Goal: Check status: Check status

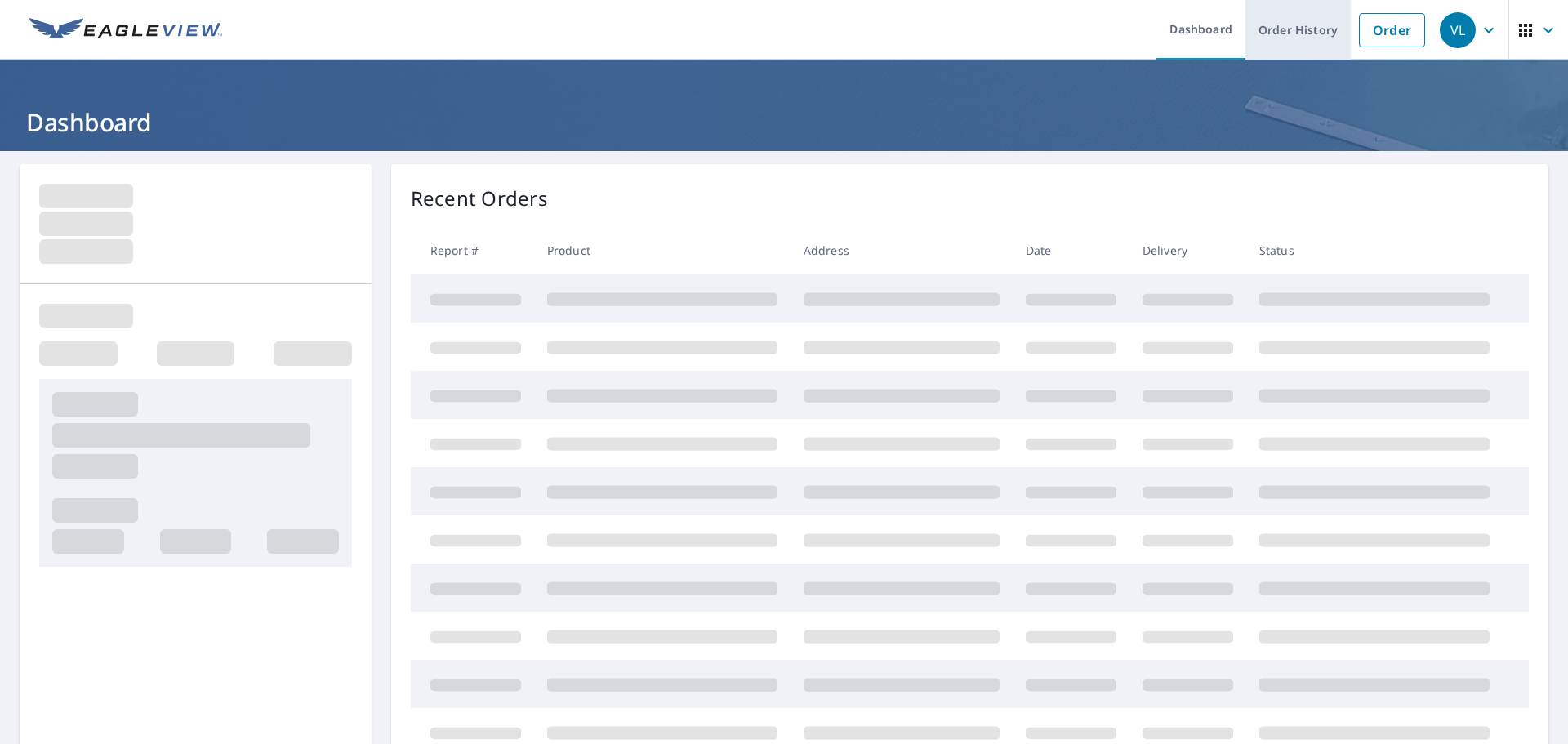
click at [1290, 27] on link "Order History" at bounding box center [1297, 30] width 105 height 60
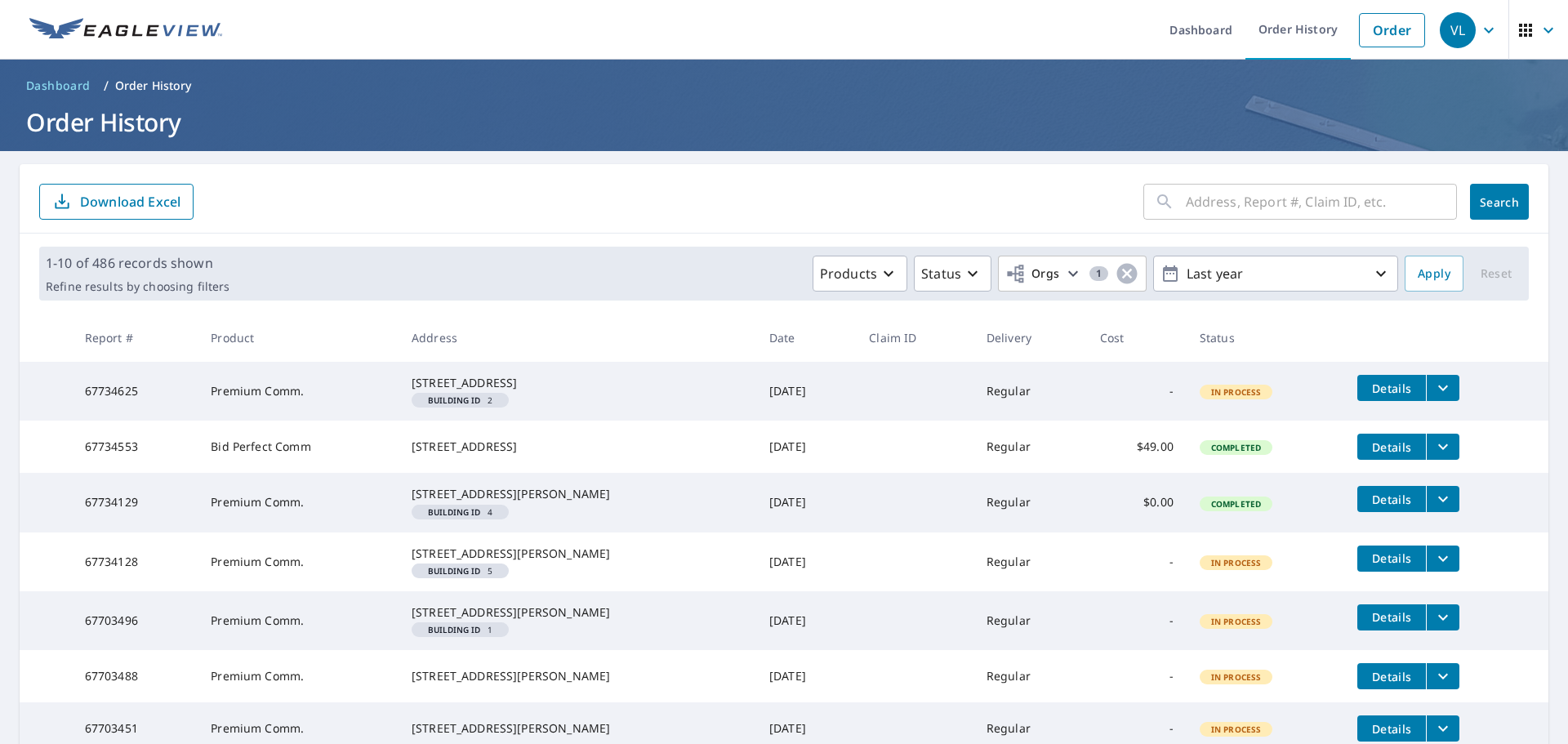
click at [1194, 195] on input "text" at bounding box center [1321, 201] width 272 height 45
type input "[GEOGRAPHIC_DATA]"
click button "Search" at bounding box center [1499, 201] width 59 height 36
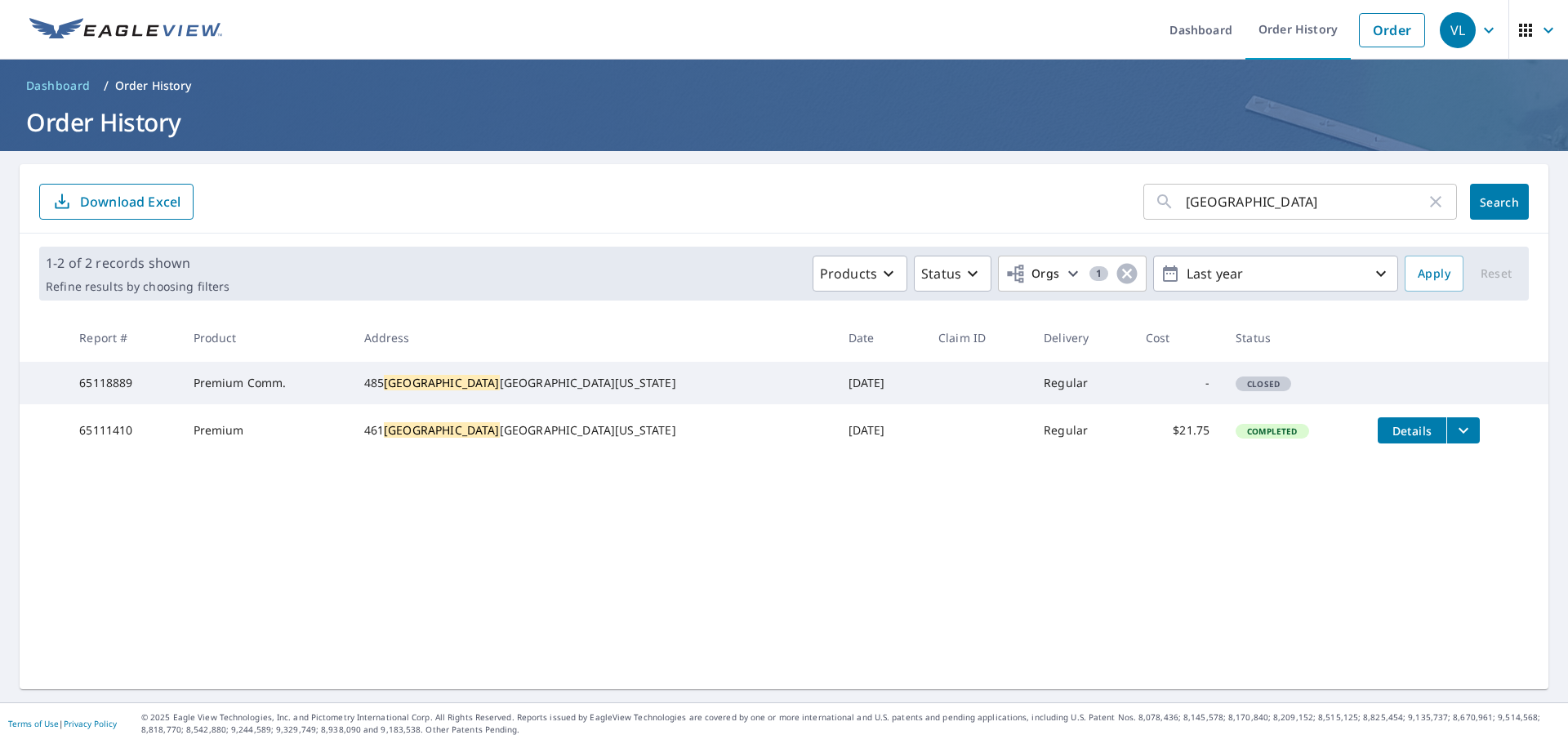
click at [1388, 438] on span "Details" at bounding box center [1412, 431] width 49 height 15
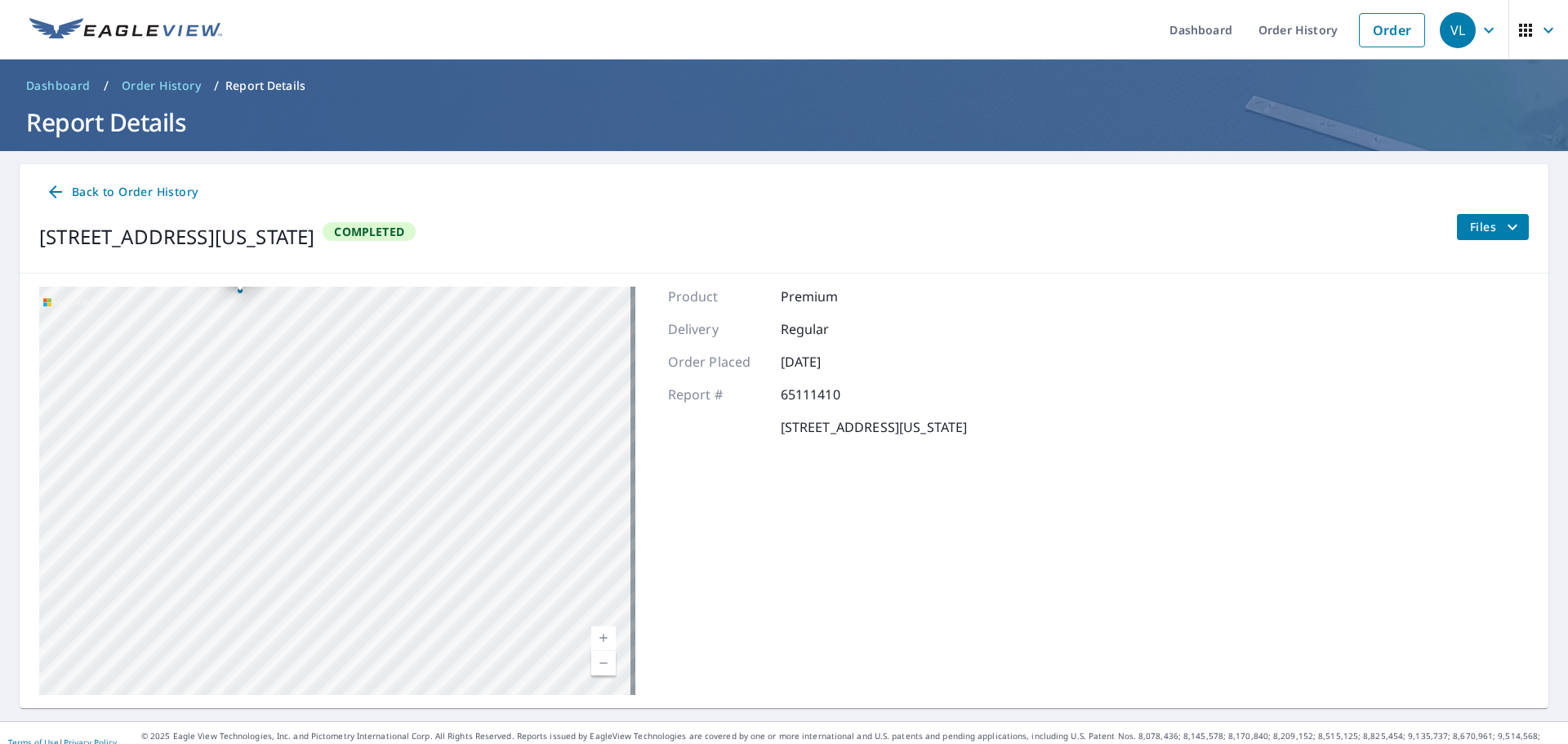
drag, startPoint x: 324, startPoint y: 456, endPoint x: 434, endPoint y: 616, distance: 194.2
click at [434, 616] on div "[STREET_ADDRESS][US_STATE]" at bounding box center [337, 492] width 596 height 409
drag, startPoint x: 255, startPoint y: 397, endPoint x: 282, endPoint y: 433, distance: 45.0
click at [270, 424] on div "[STREET_ADDRESS][US_STATE]" at bounding box center [337, 492] width 596 height 409
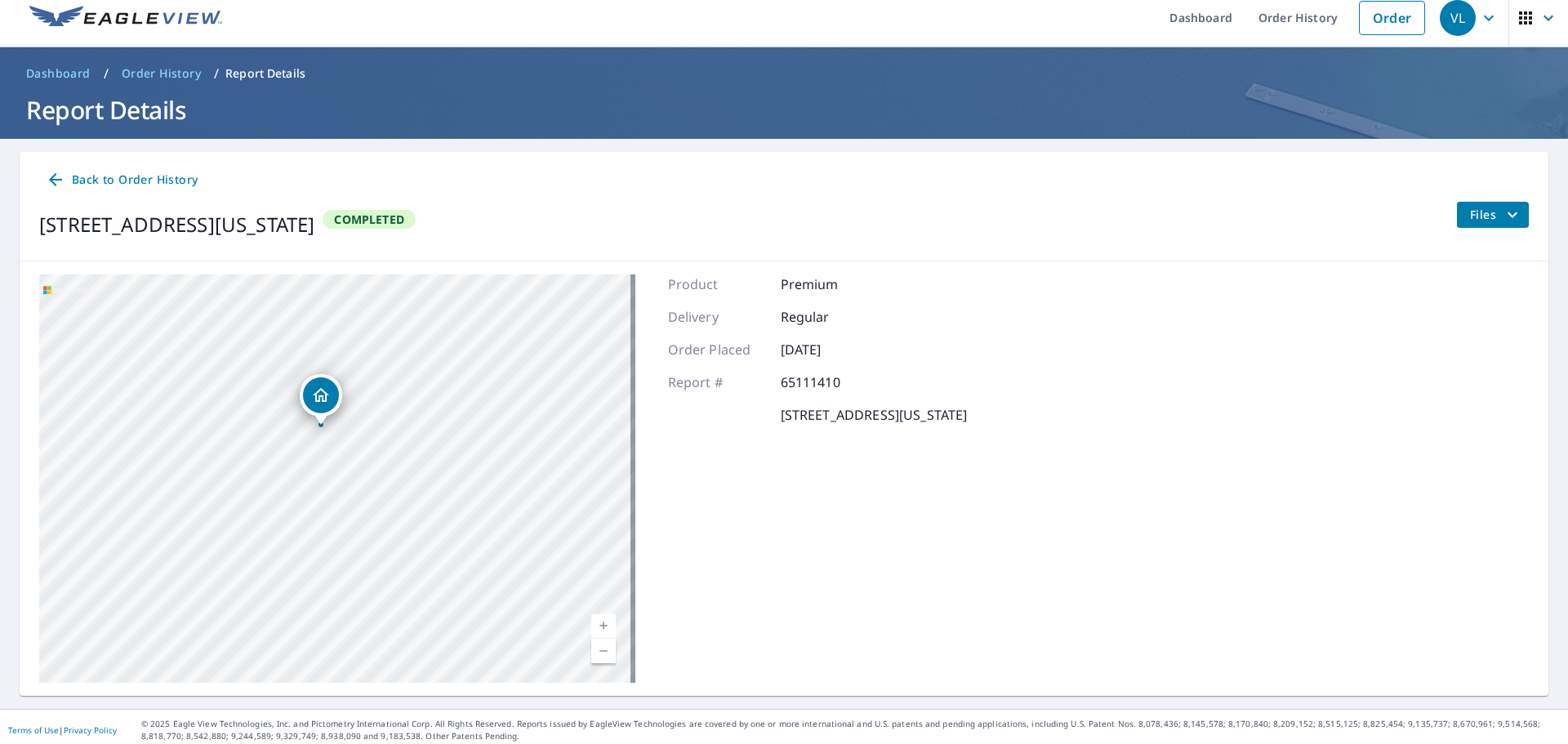
scroll to position [19, 0]
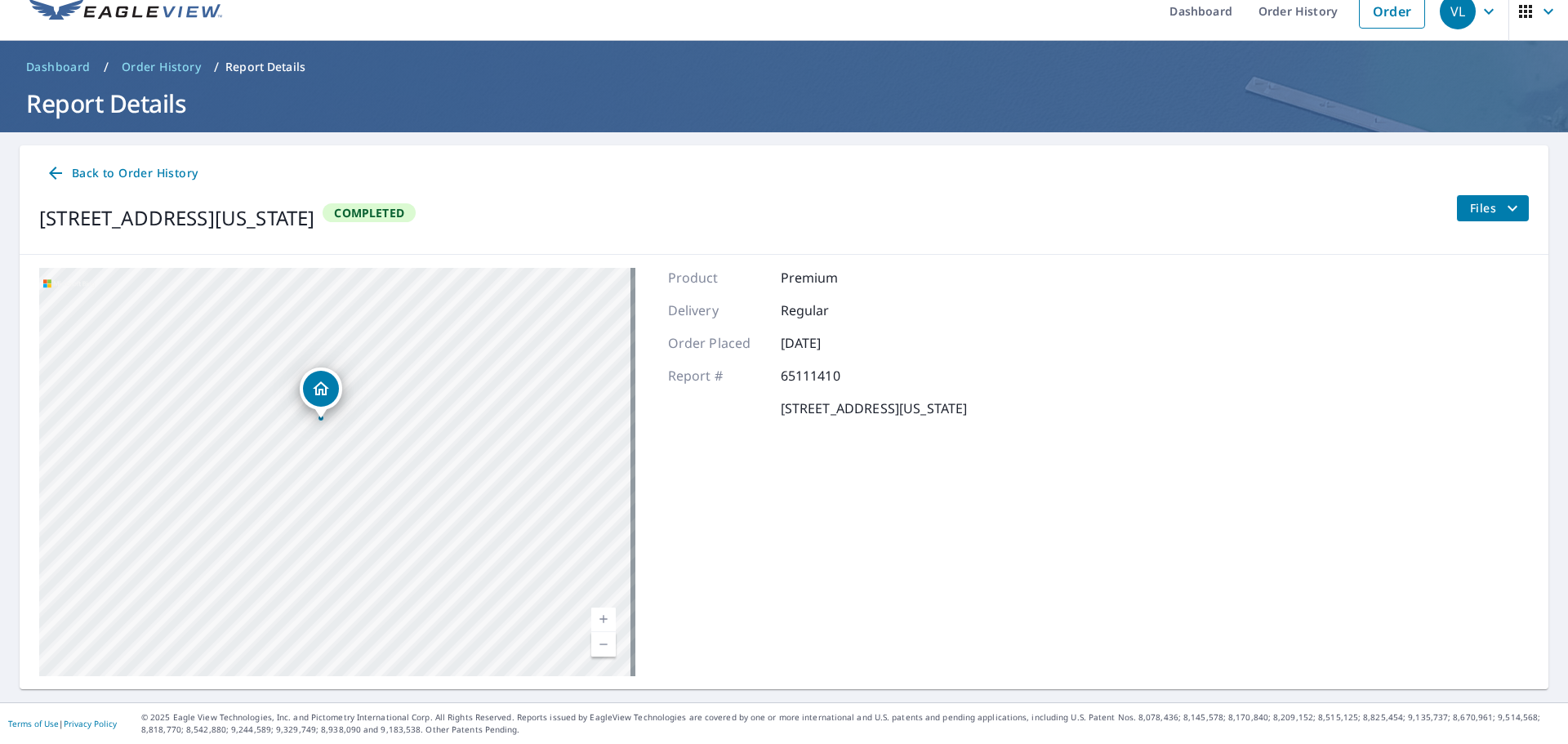
click at [112, 164] on span "Back to Order History" at bounding box center [121, 173] width 152 height 20
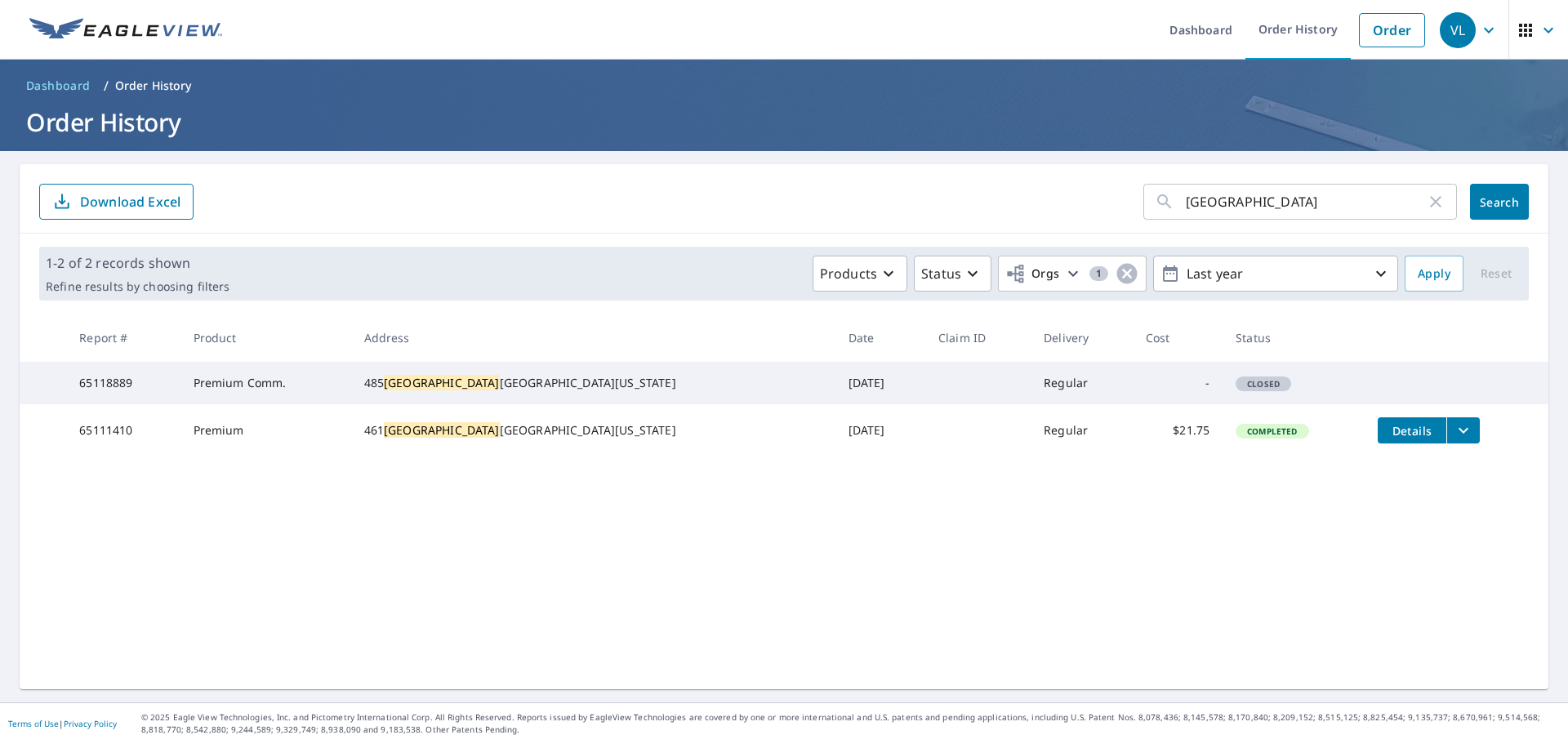
click at [1453, 440] on icon "filesDropdownBtn-65111410" at bounding box center [1463, 431] width 19 height 19
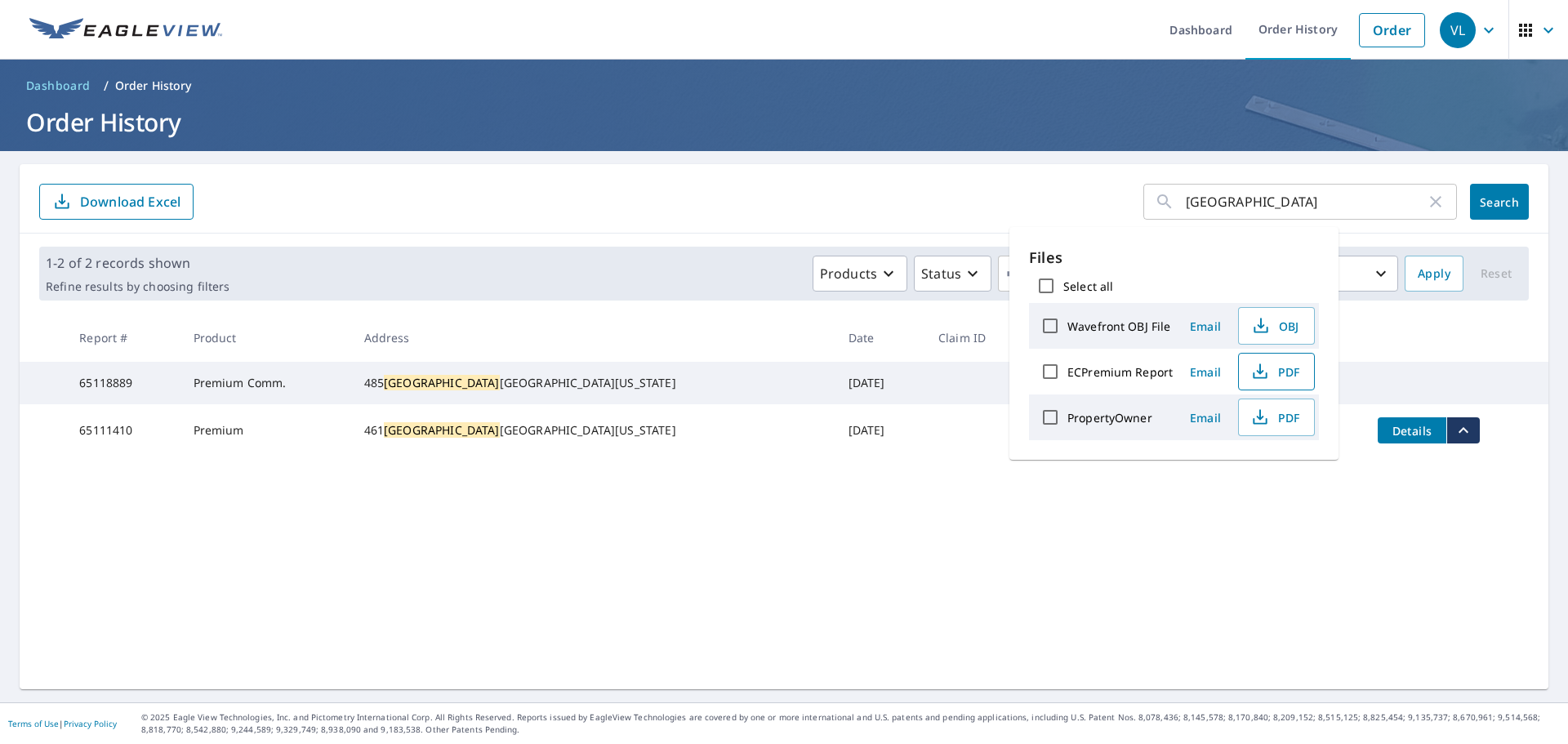
drag, startPoint x: 1200, startPoint y: 372, endPoint x: 1289, endPoint y: 381, distance: 89.5
click at [1270, 375] on div "ECPremium Report Email PDF" at bounding box center [1173, 371] width 290 height 45
click at [1289, 381] on span "PDF" at bounding box center [1274, 372] width 52 height 19
click at [532, 551] on div "[GEOGRAPHIC_DATA] ​ Search Download Excel 1-2 of 2 records shown Refine results…" at bounding box center [783, 426] width 1529 height 525
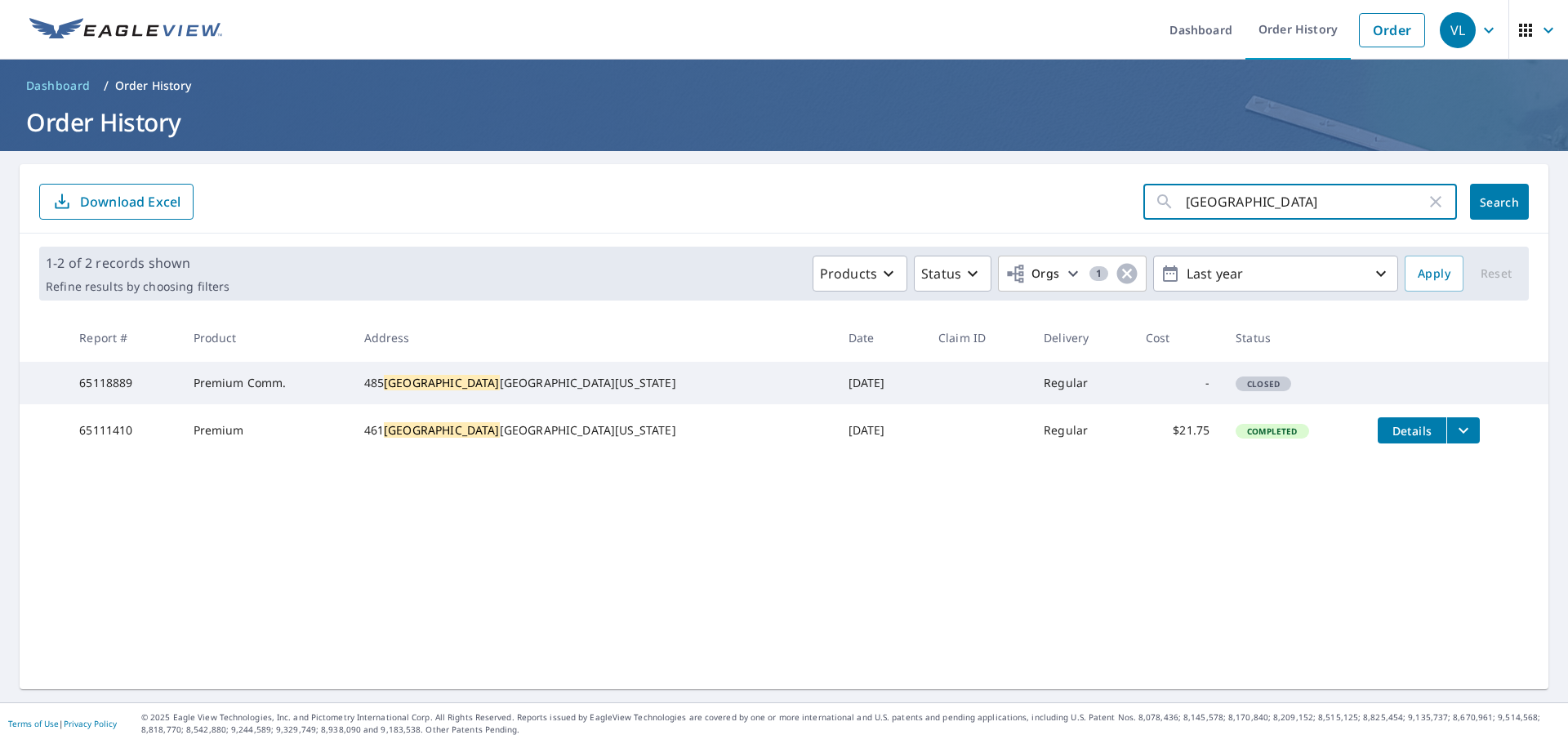
drag, startPoint x: 1241, startPoint y: 213, endPoint x: 873, endPoint y: 197, distance: 368.3
click at [885, 196] on form "[GEOGRAPHIC_DATA] ​ Search Download Excel" at bounding box center [784, 201] width 1490 height 36
type input "ambler"
click button "Search" at bounding box center [1499, 201] width 59 height 36
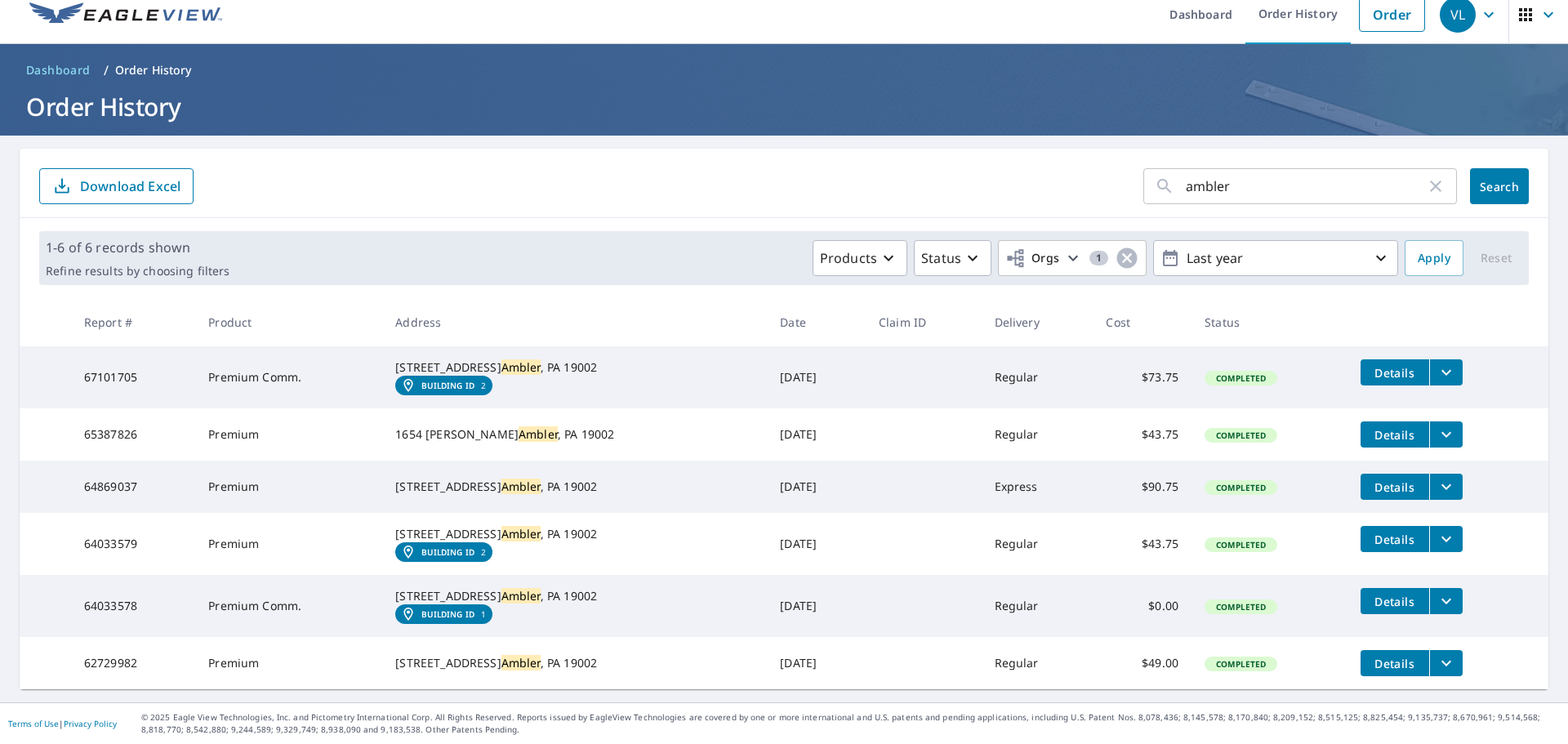
scroll to position [84, 0]
